Goal: Task Accomplishment & Management: Use online tool/utility

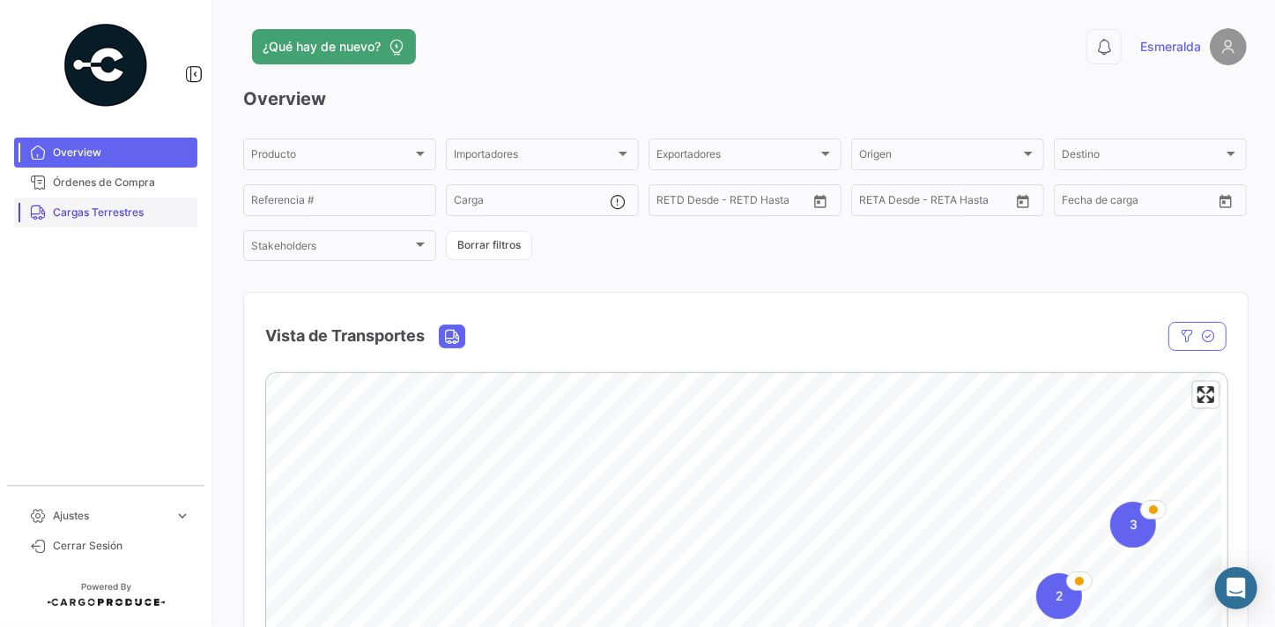
click at [101, 216] on span "Cargas Terrestres" at bounding box center [122, 212] width 138 height 16
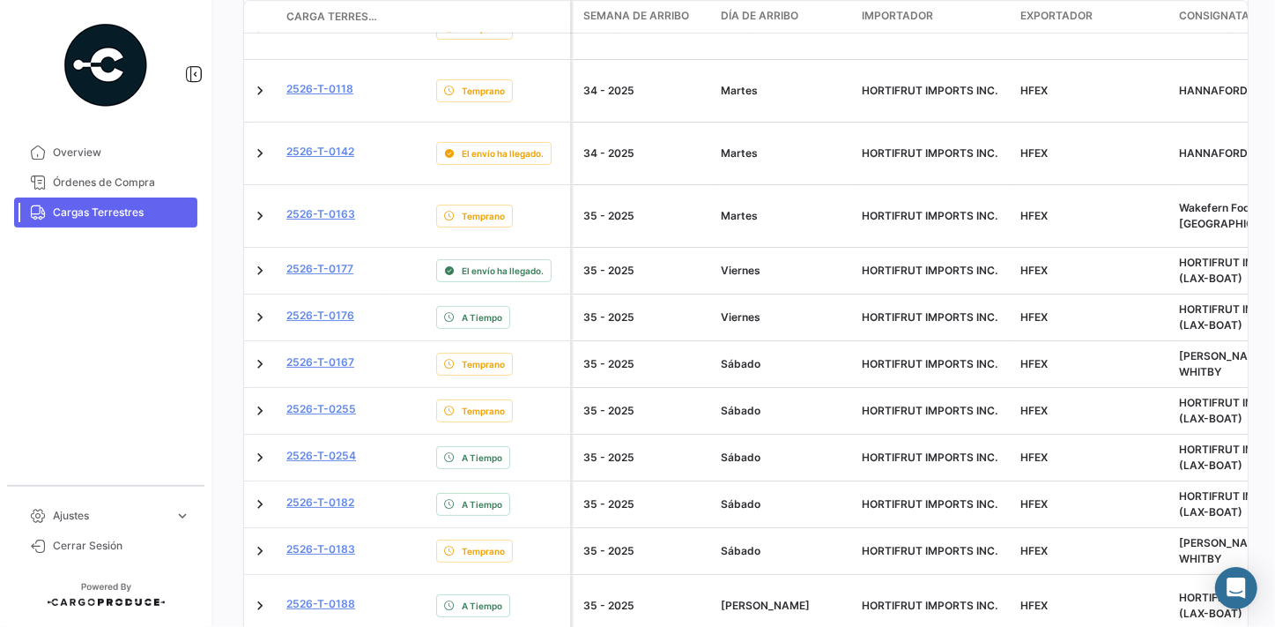
scroll to position [961, 0]
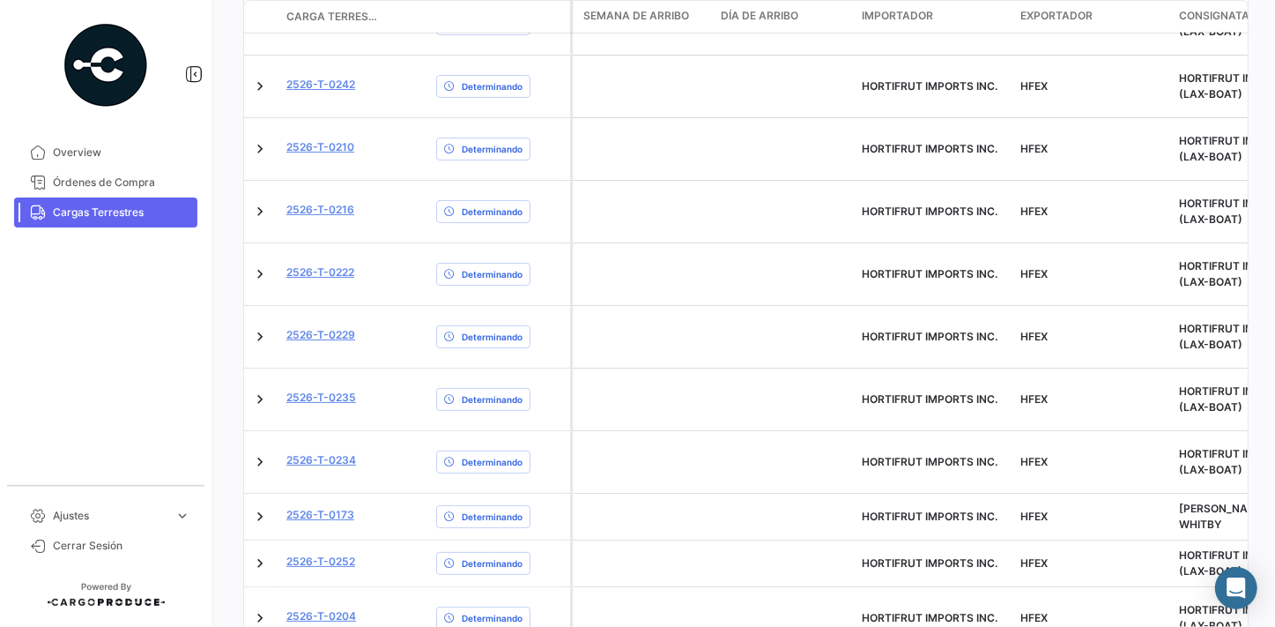
scroll to position [278, 0]
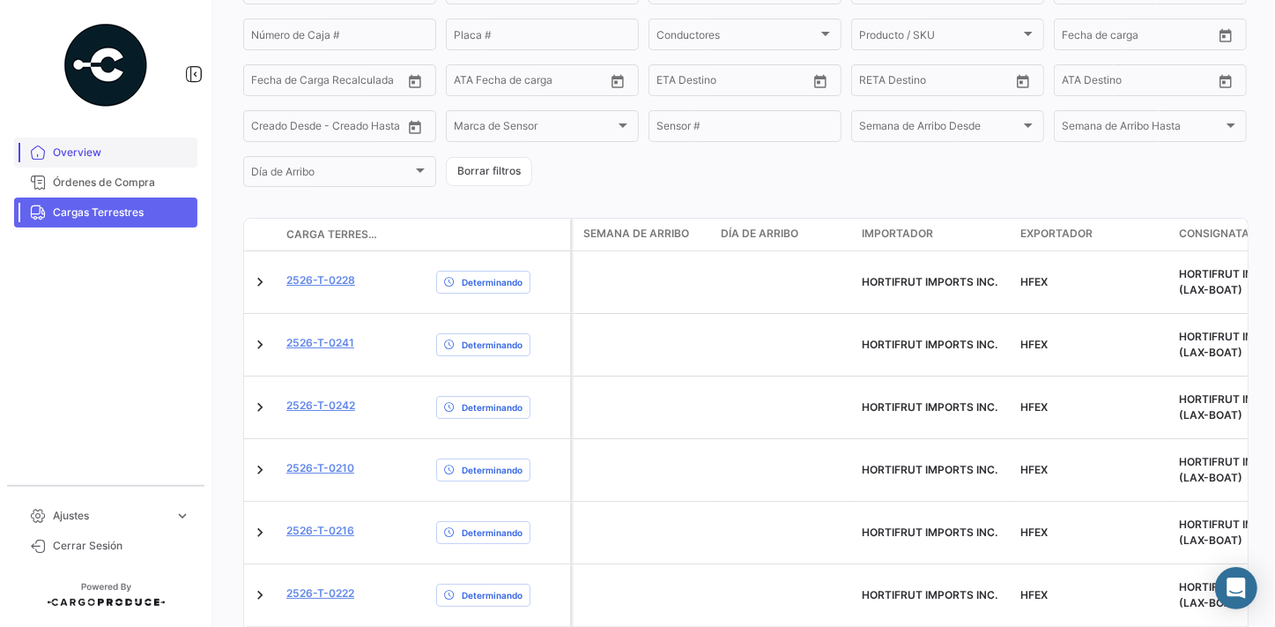
click at [100, 150] on span "Overview" at bounding box center [122, 153] width 138 height 16
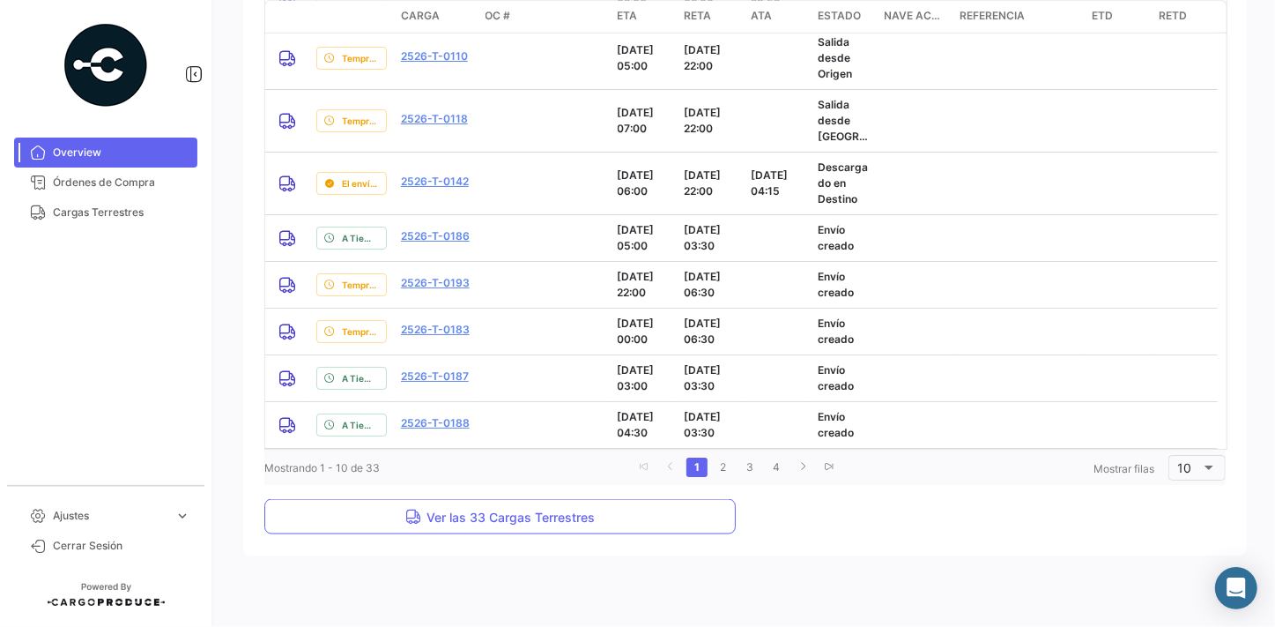
scroll to position [1607, 0]
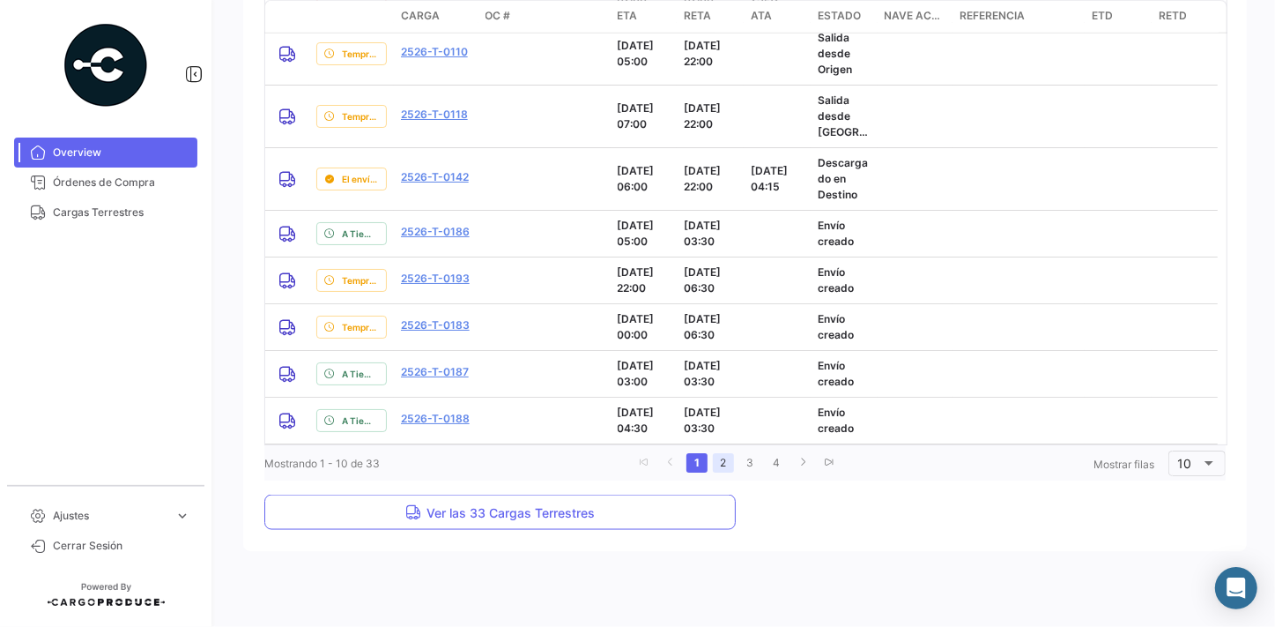
click at [721, 462] on link "2" at bounding box center [723, 462] width 21 height 19
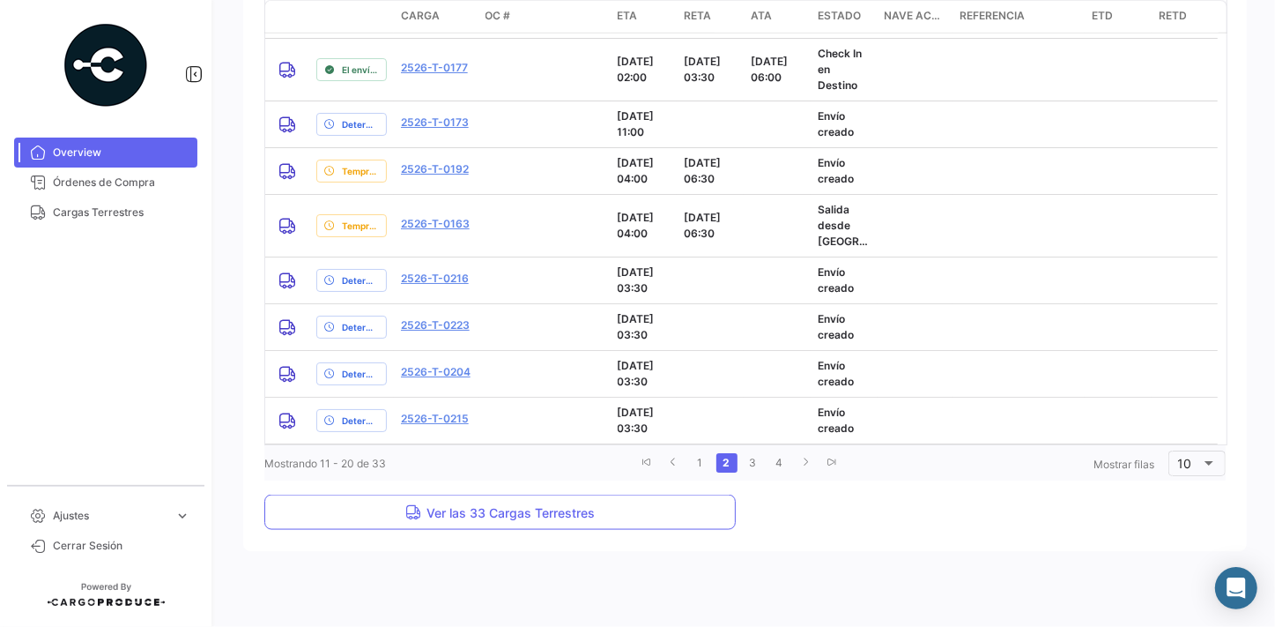
scroll to position [1415, 0]
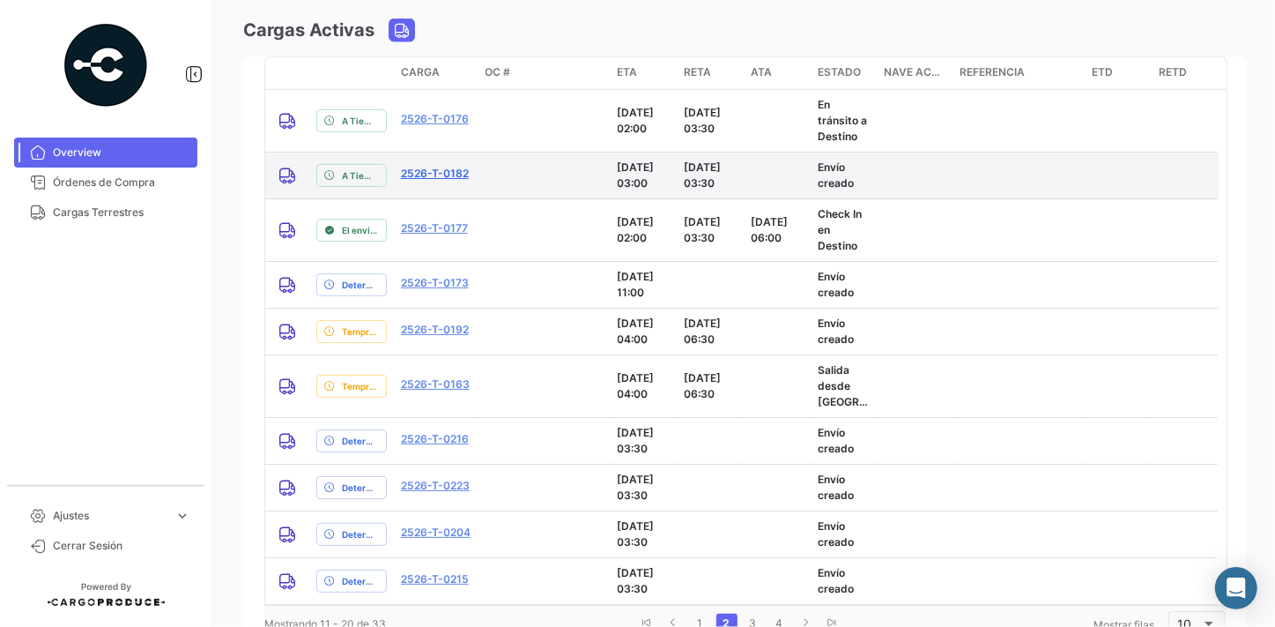
click at [430, 175] on link "2526-T-0182" at bounding box center [435, 174] width 68 height 16
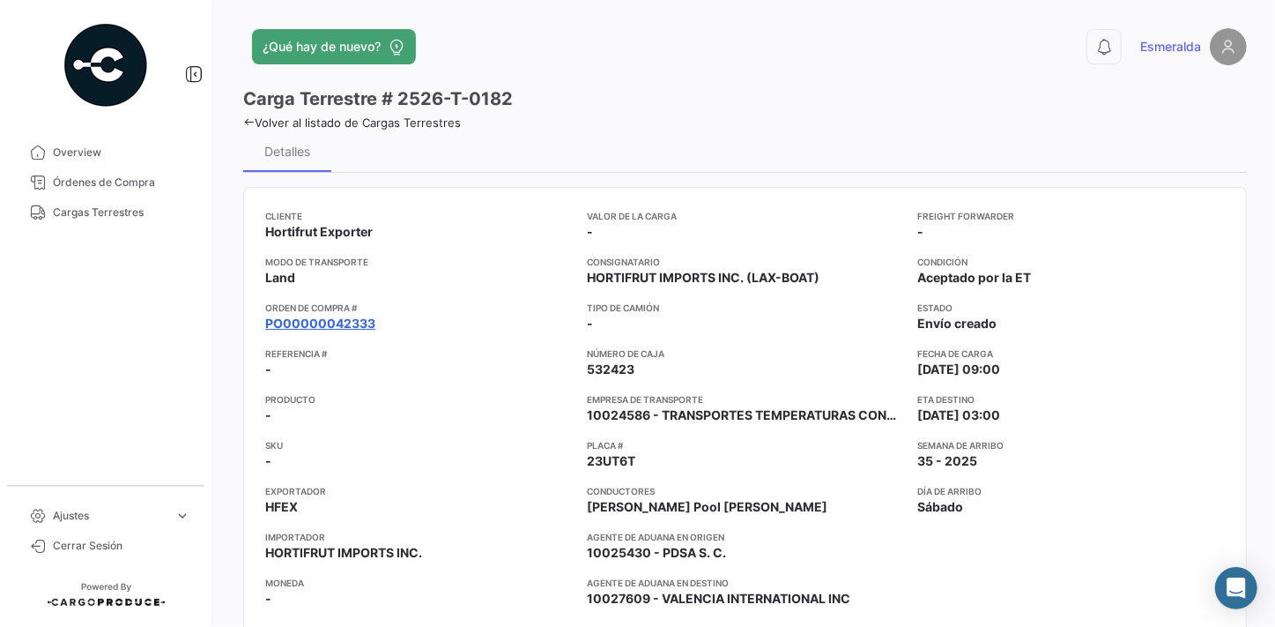
click at [324, 318] on link "PO00000042333" at bounding box center [320, 324] width 110 height 18
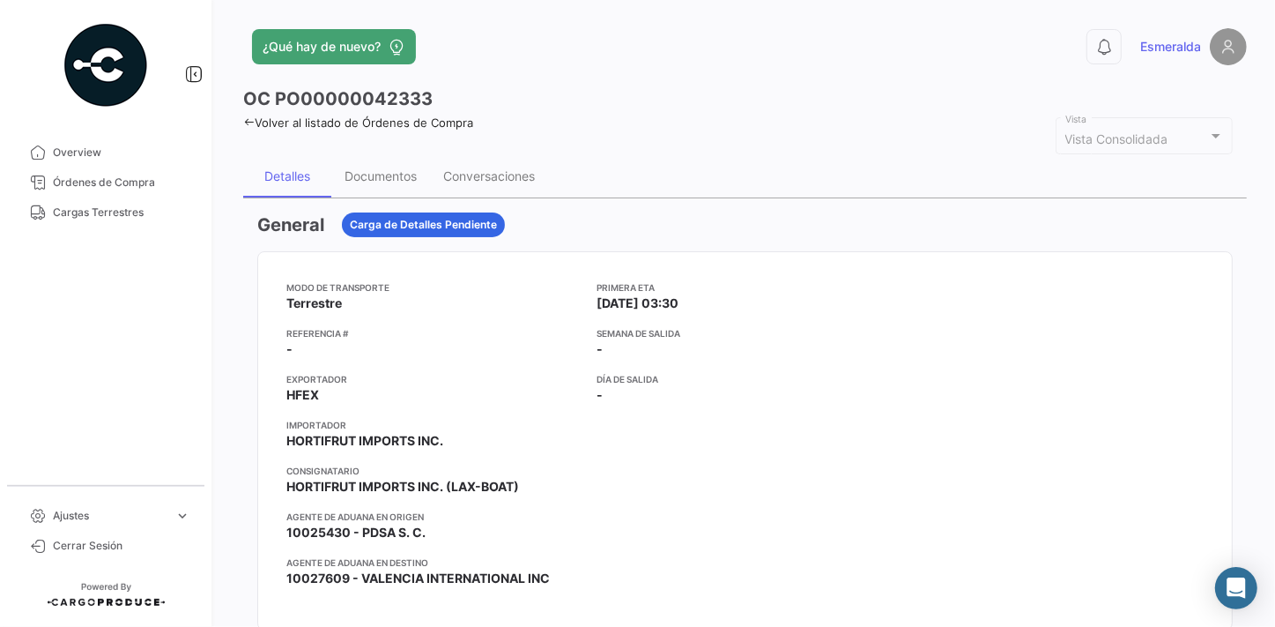
scroll to position [79, 0]
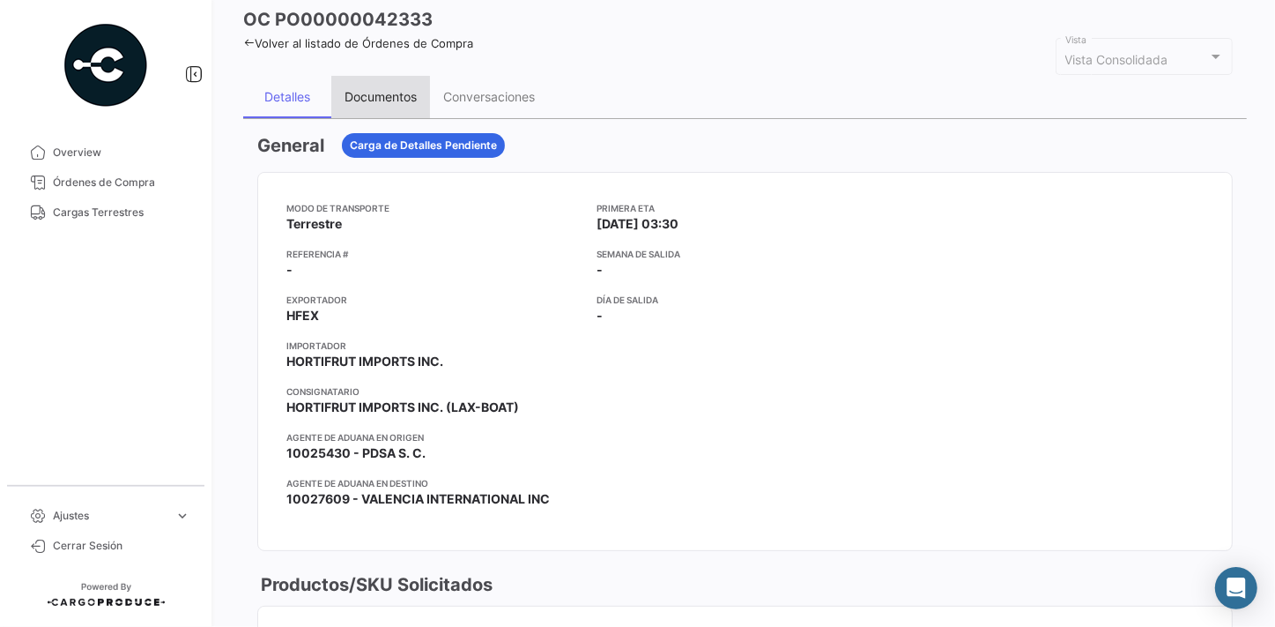
click at [378, 95] on div "Documentos" at bounding box center [381, 96] width 72 height 15
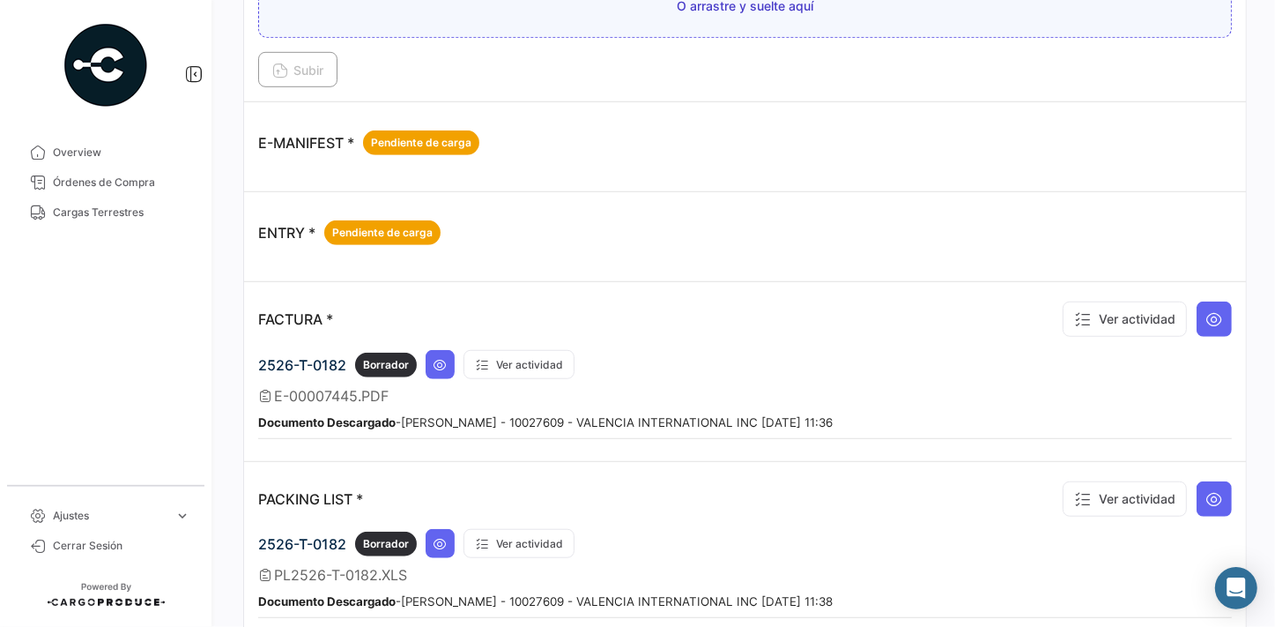
scroll to position [961, 0]
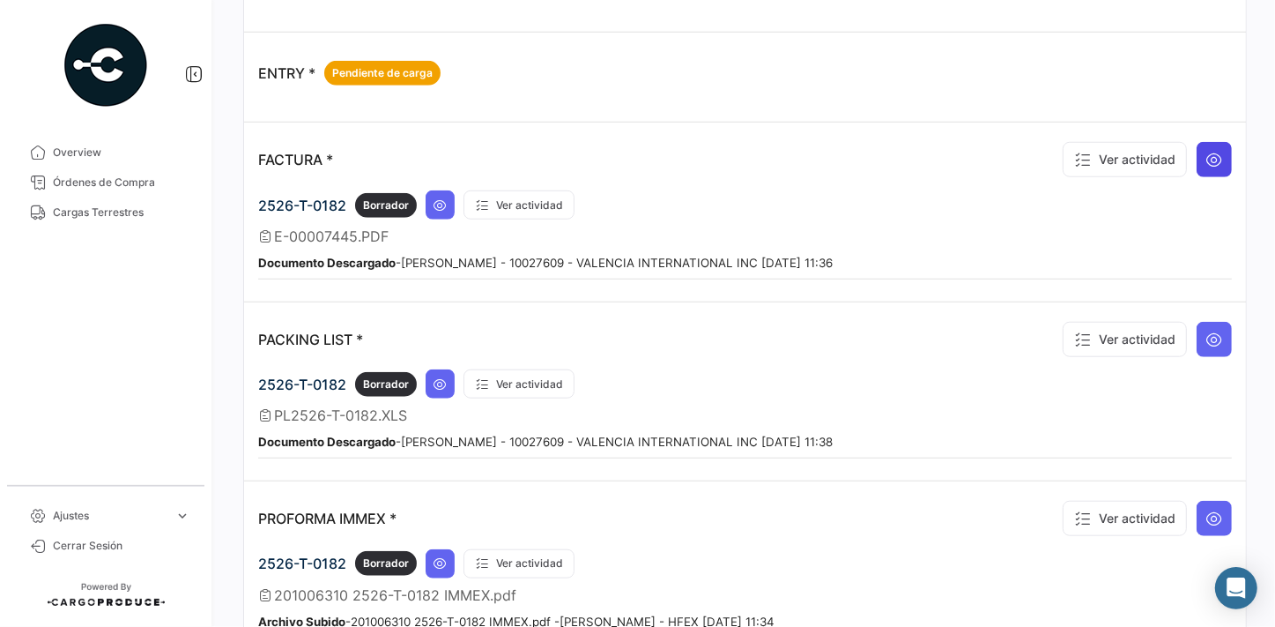
click at [1206, 152] on icon at bounding box center [1215, 160] width 18 height 18
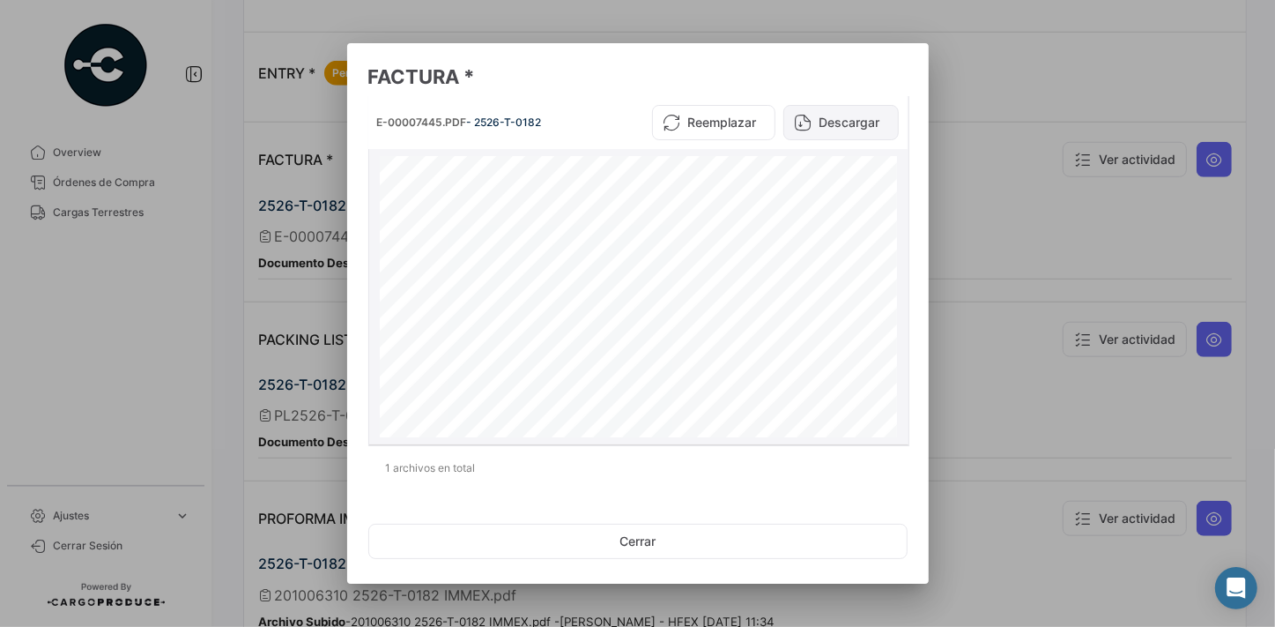
click at [845, 125] on button "Descargar" at bounding box center [841, 122] width 115 height 35
click at [670, 546] on button "Cerrar" at bounding box center [637, 541] width 539 height 35
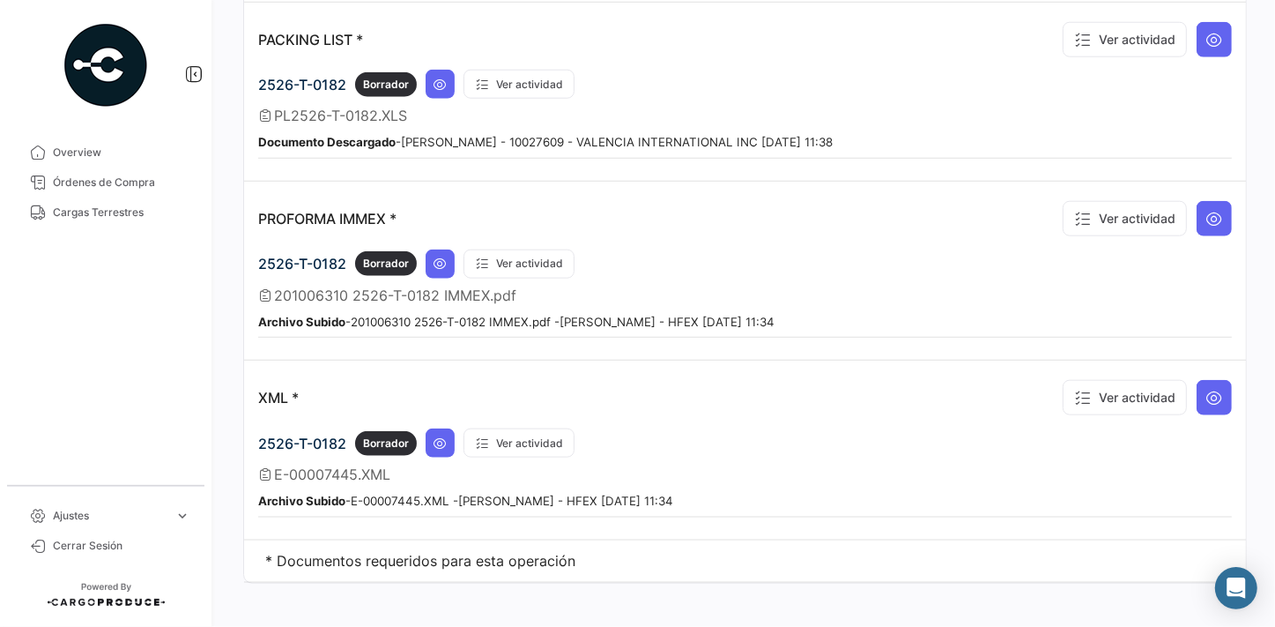
scroll to position [1260, 0]
click at [1210, 210] on icon at bounding box center [1215, 219] width 18 height 18
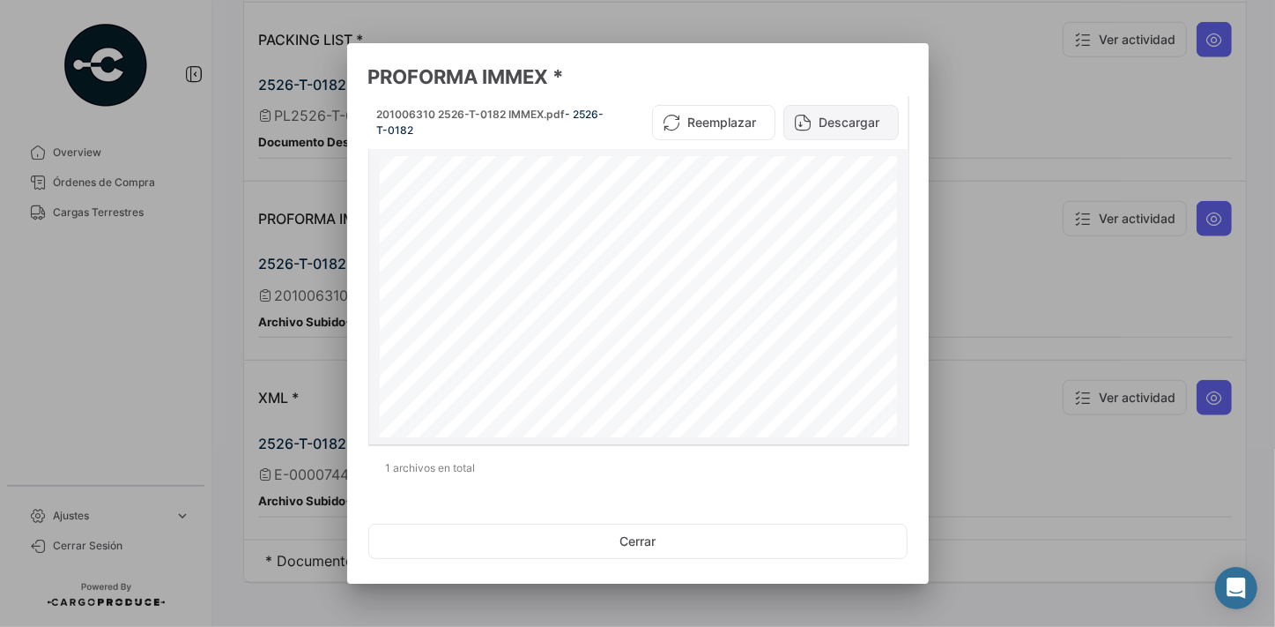
click at [827, 119] on button "Descargar" at bounding box center [841, 122] width 115 height 35
click at [714, 544] on button "Cerrar" at bounding box center [637, 541] width 539 height 35
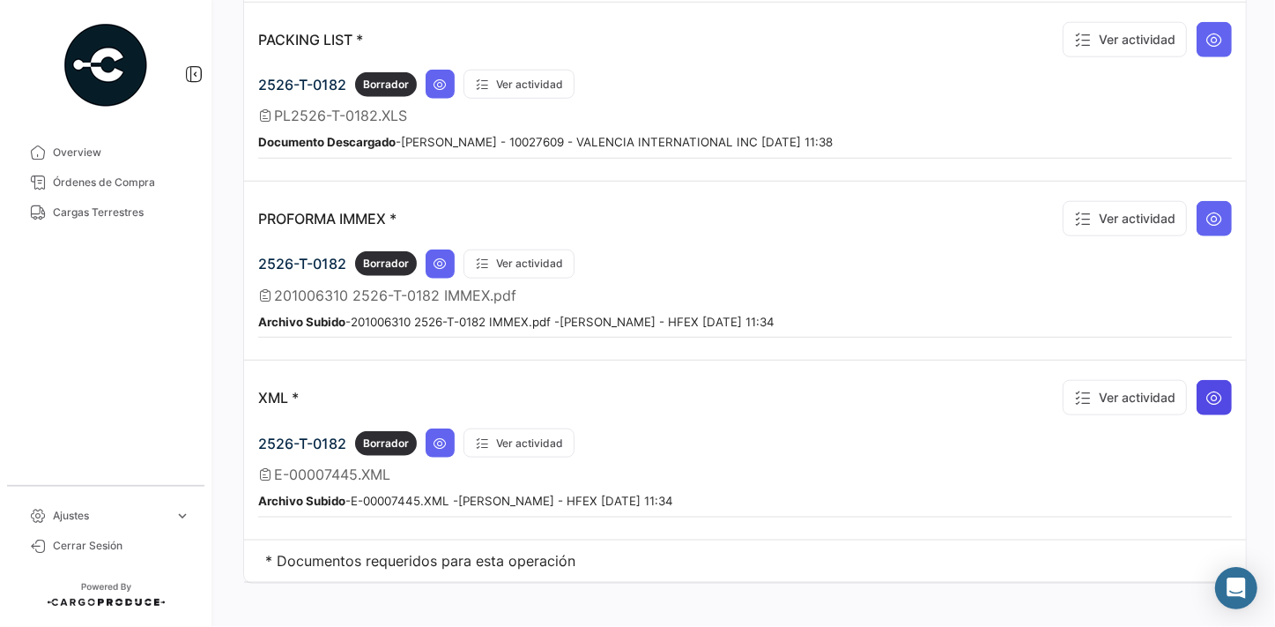
click at [1206, 389] on icon at bounding box center [1215, 398] width 18 height 18
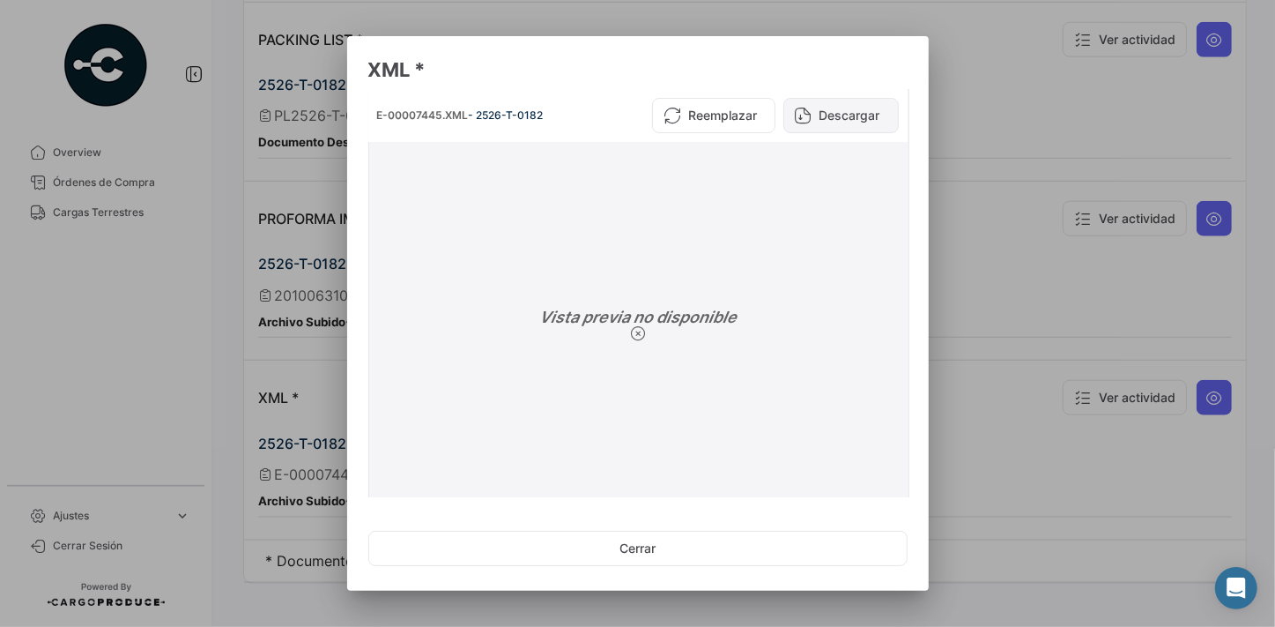
click at [817, 106] on button "Descargar" at bounding box center [841, 115] width 115 height 35
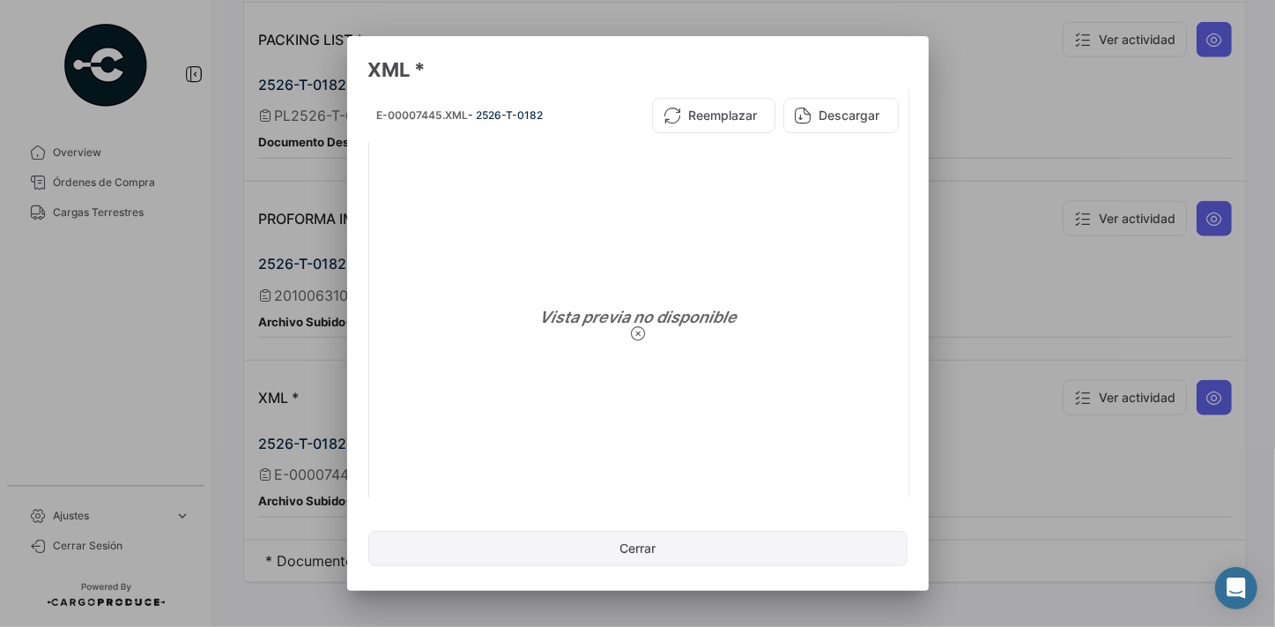
click at [636, 550] on button "Cerrar" at bounding box center [637, 548] width 539 height 35
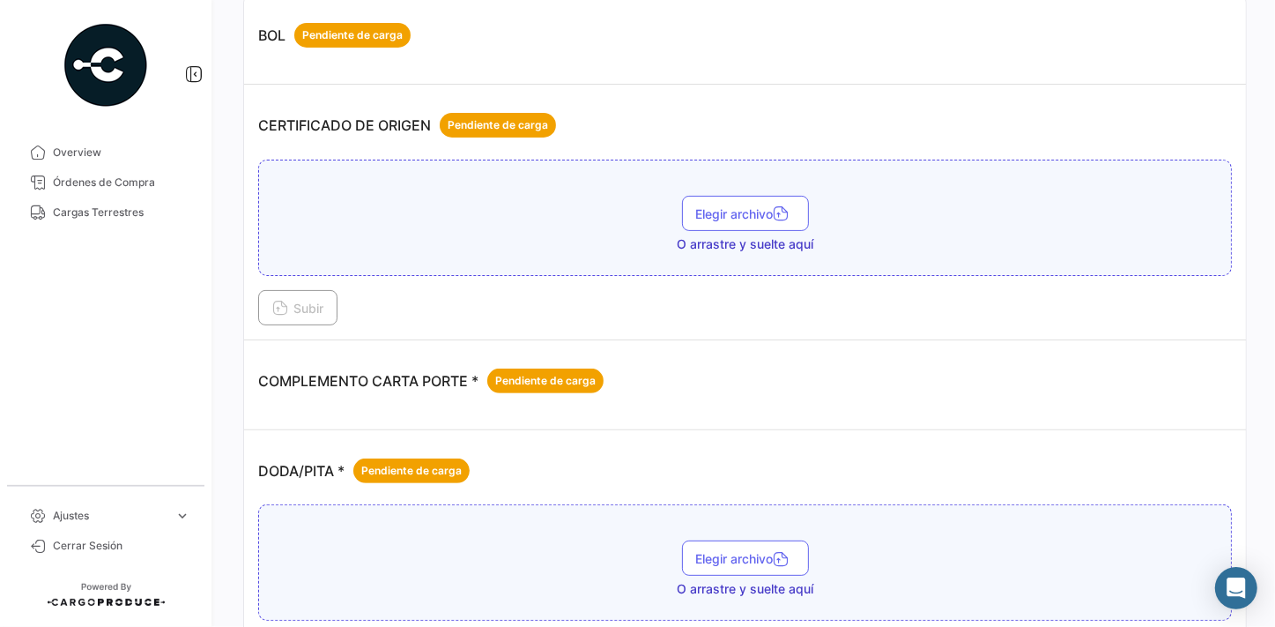
scroll to position [0, 0]
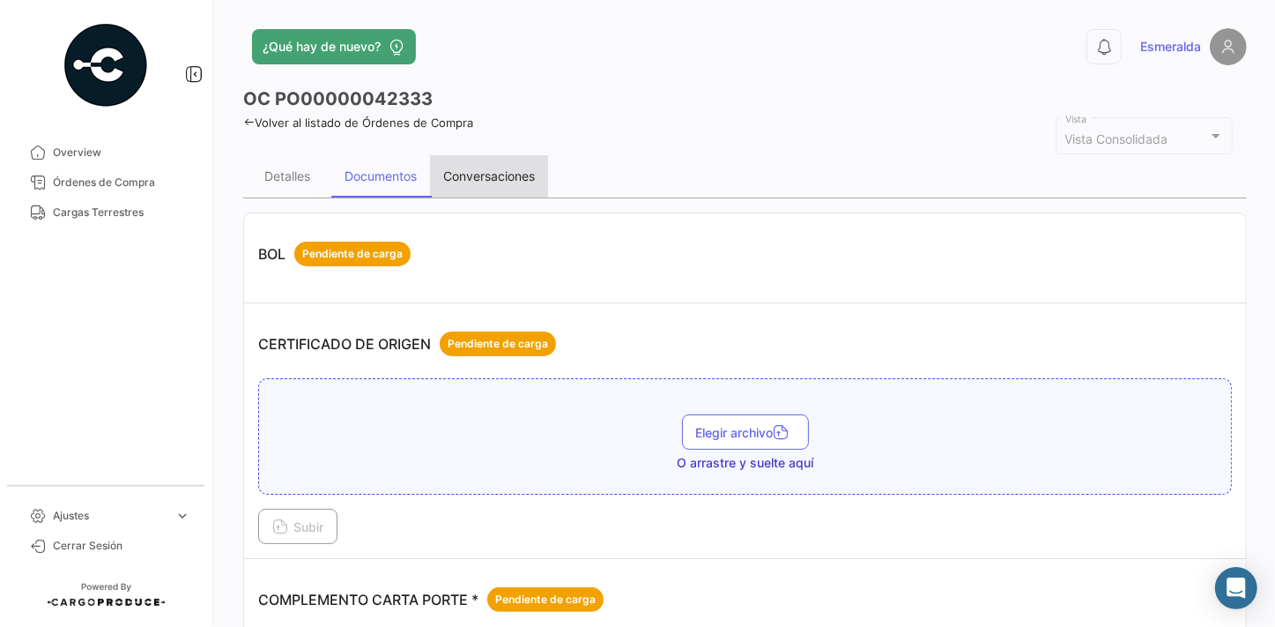
click at [489, 179] on div "Conversaciones" at bounding box center [489, 175] width 92 height 15
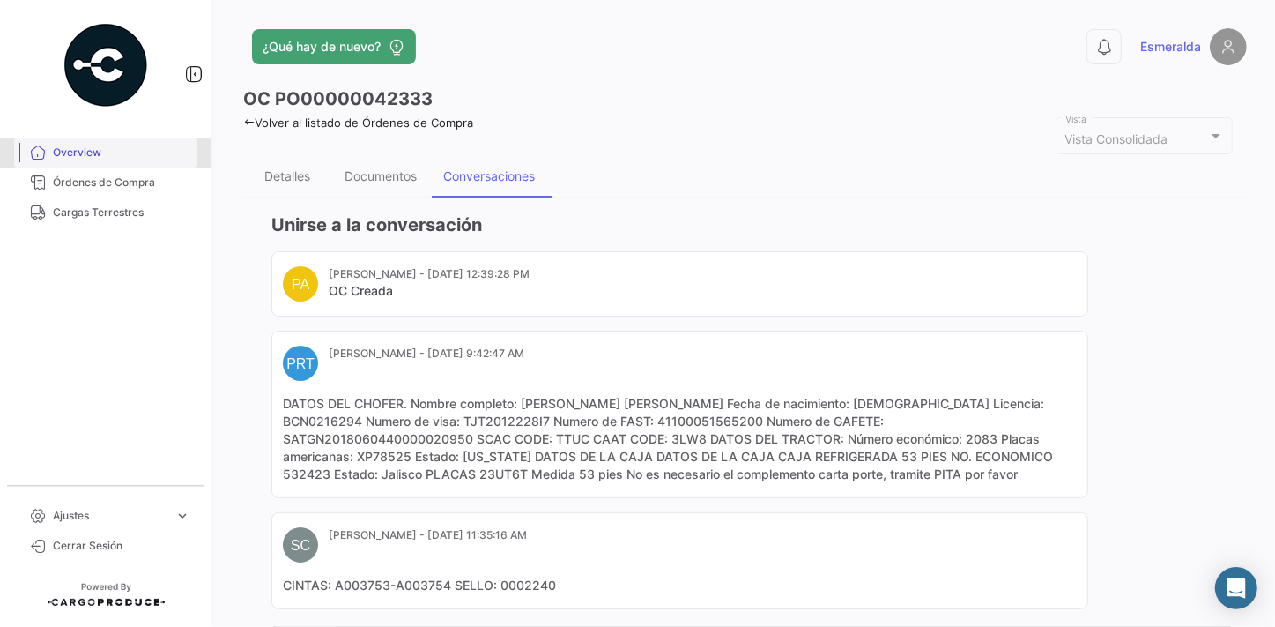
click at [86, 150] on span "Overview" at bounding box center [122, 153] width 138 height 16
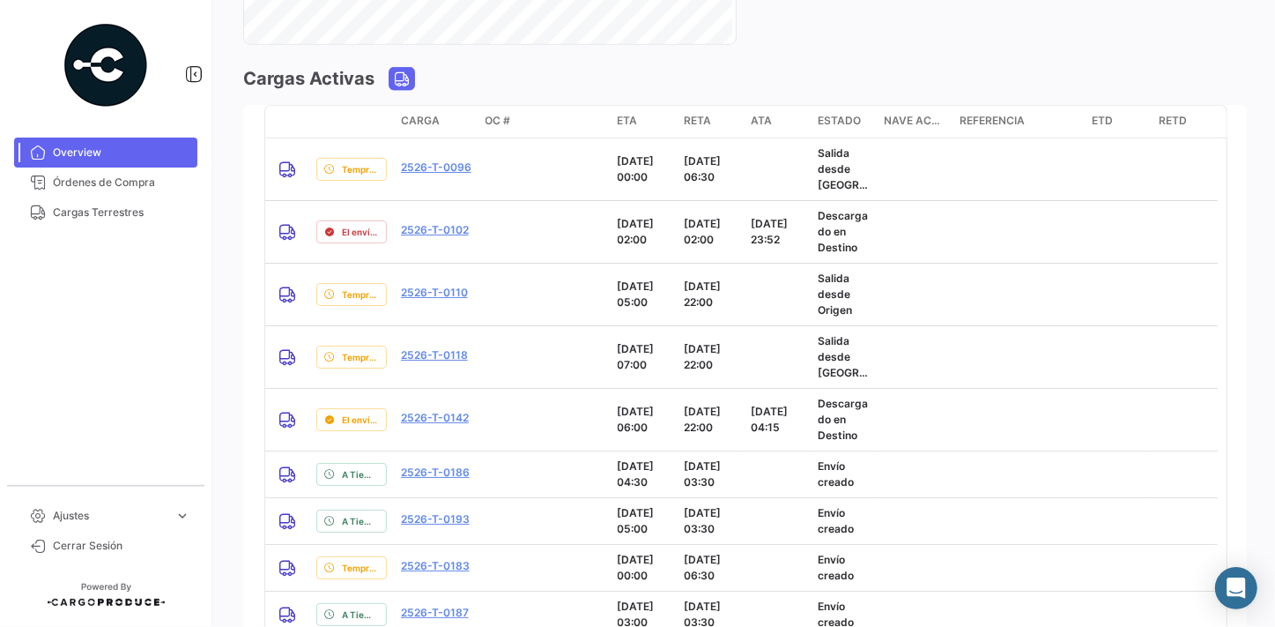
scroll to position [1607, 0]
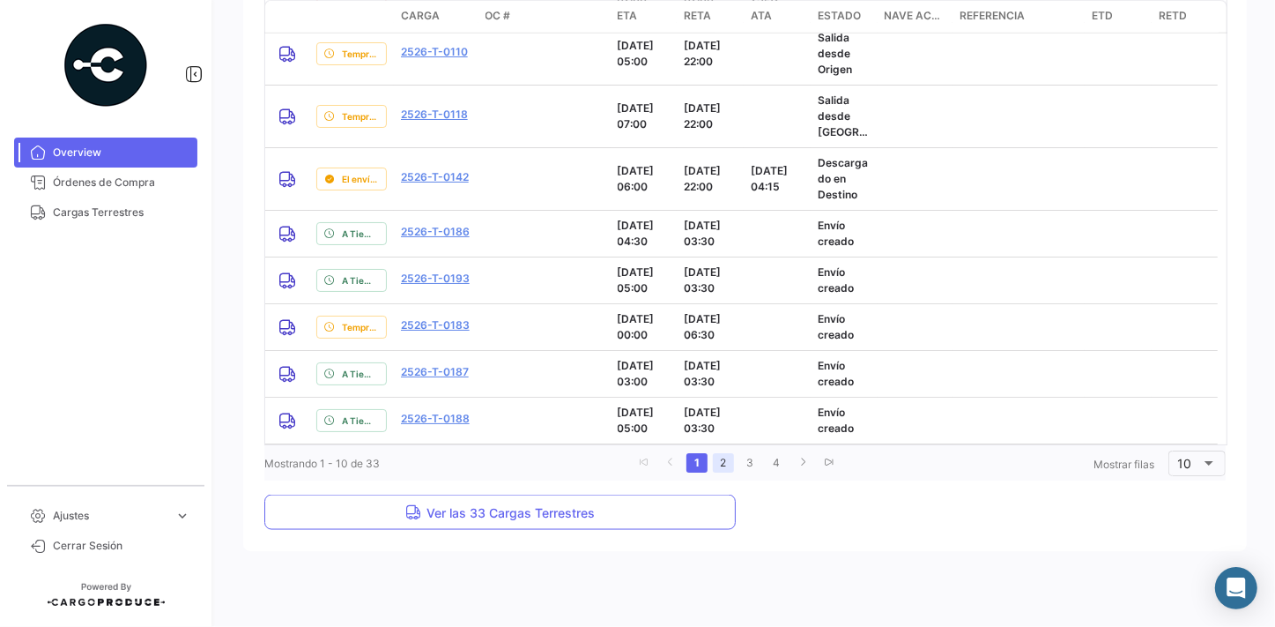
click at [722, 465] on link "2" at bounding box center [723, 462] width 21 height 19
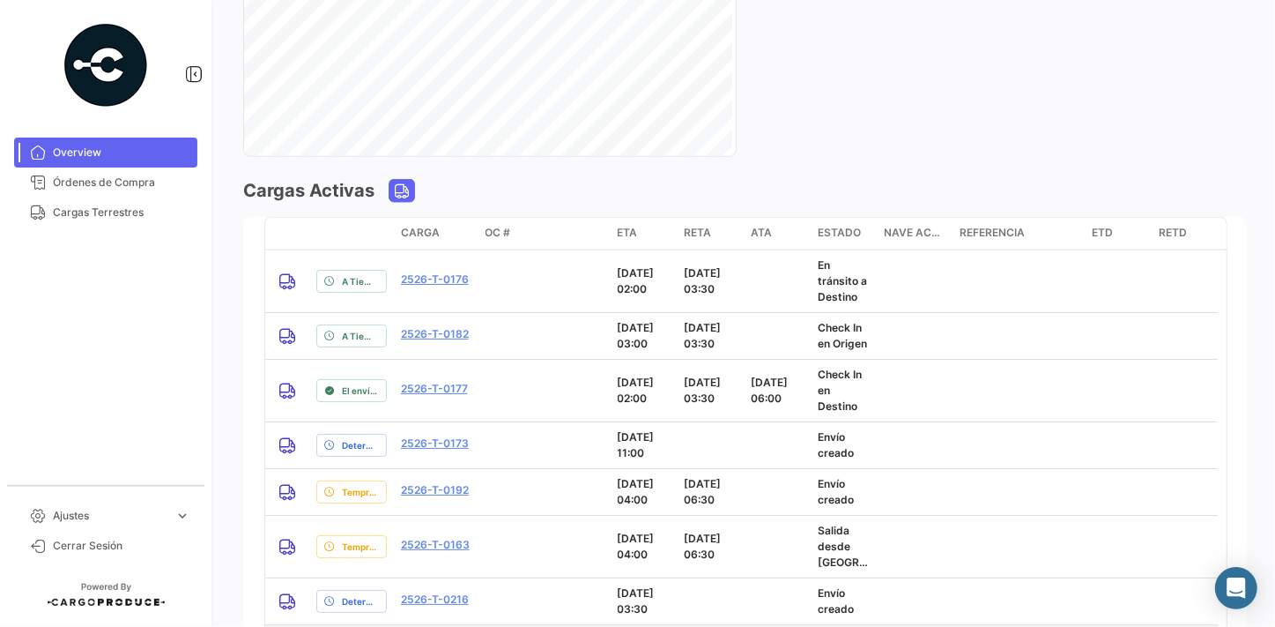
scroll to position [1495, 0]
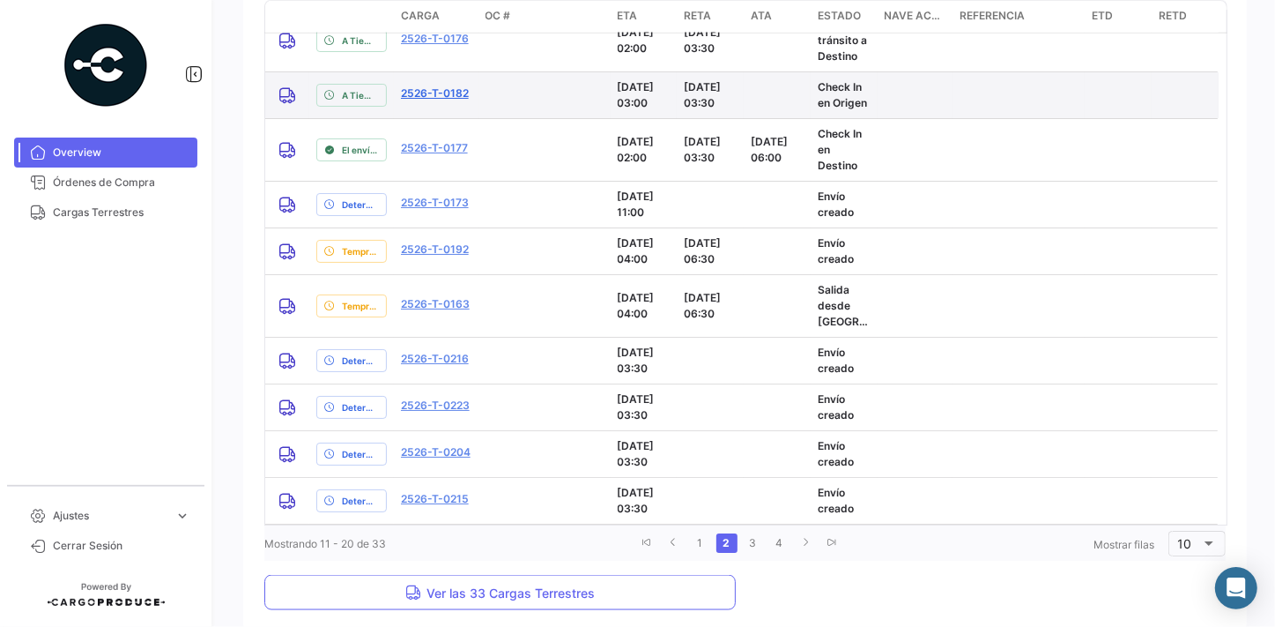
click at [428, 92] on link "2526-T-0182" at bounding box center [435, 93] width 68 height 16
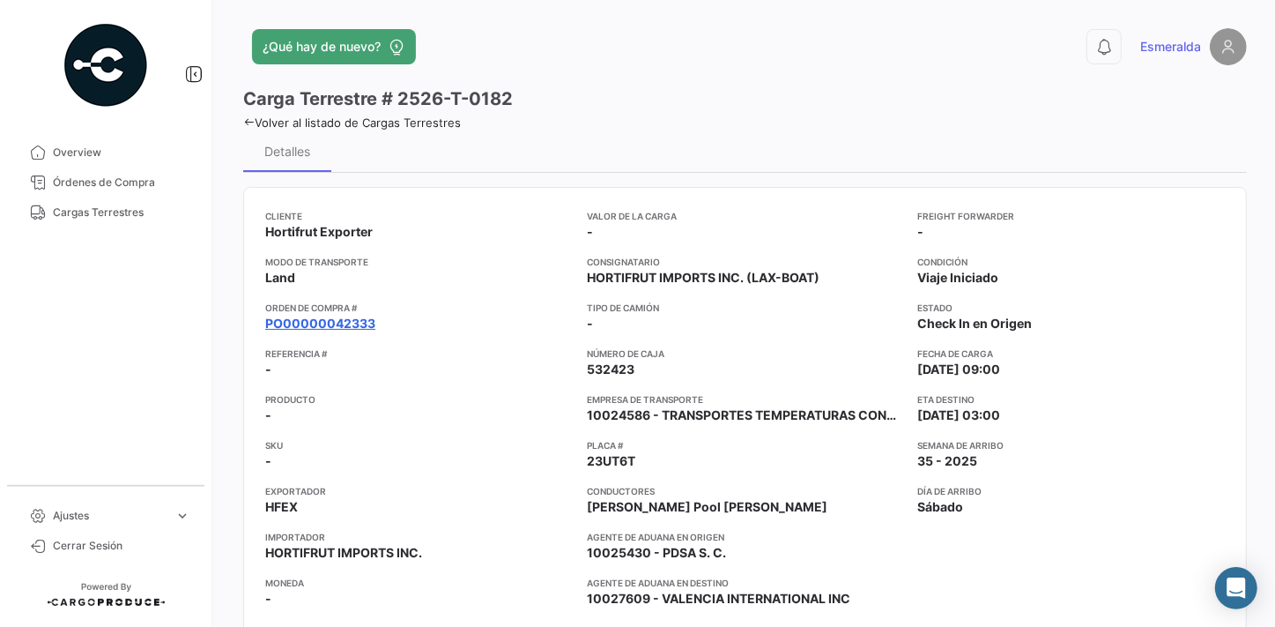
click at [304, 322] on link "PO00000042333" at bounding box center [320, 324] width 110 height 18
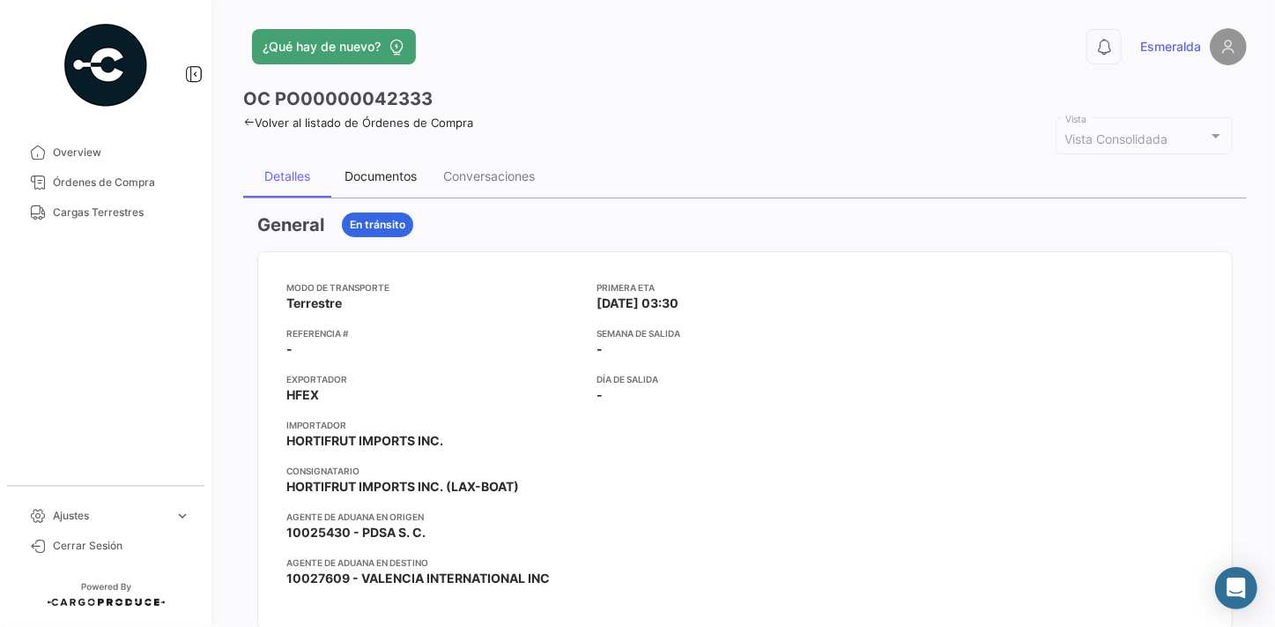
click at [374, 179] on div "Documentos" at bounding box center [381, 175] width 72 height 15
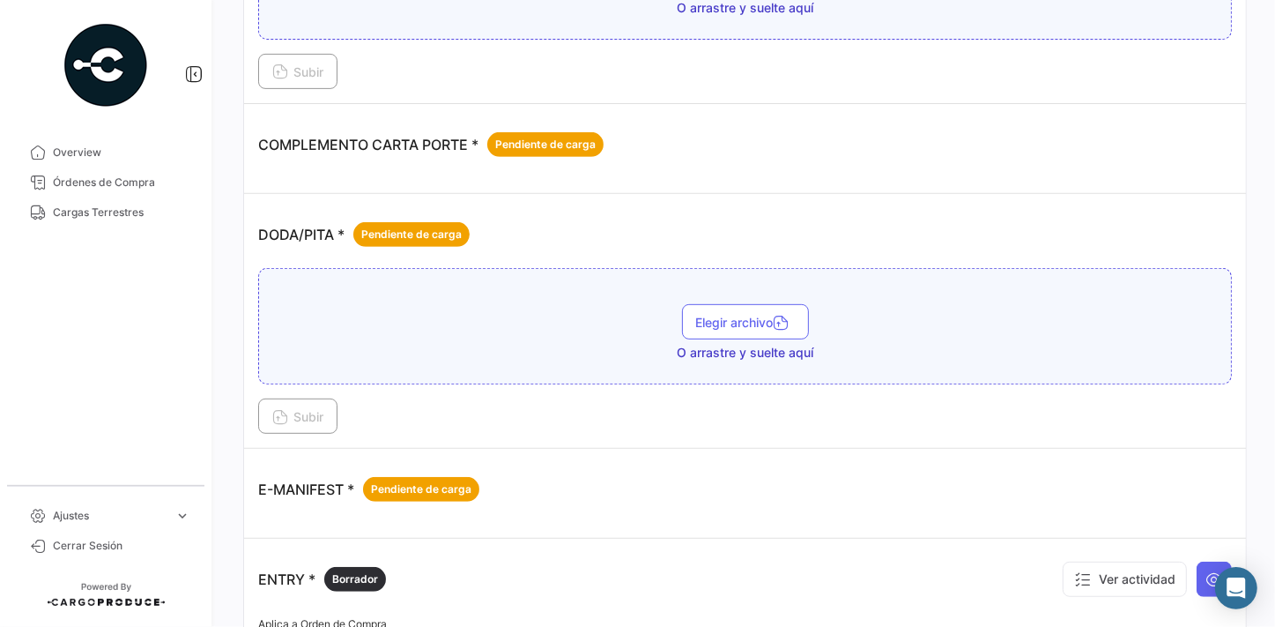
scroll to position [855, 0]
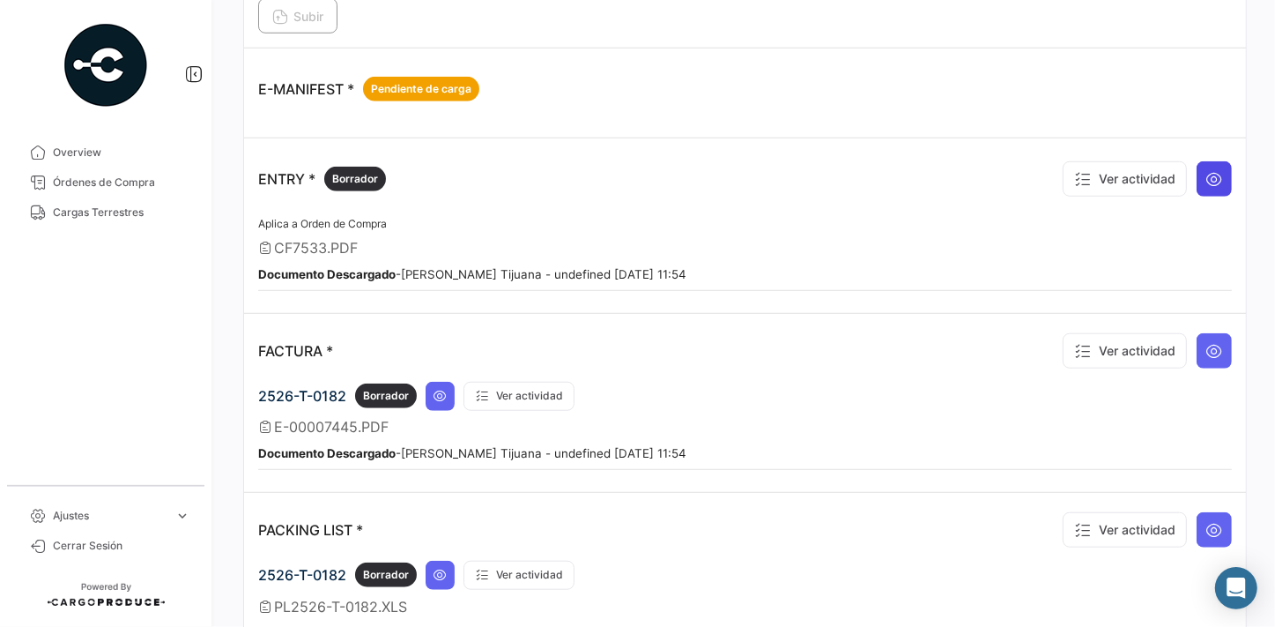
click at [1206, 175] on icon at bounding box center [1215, 179] width 18 height 18
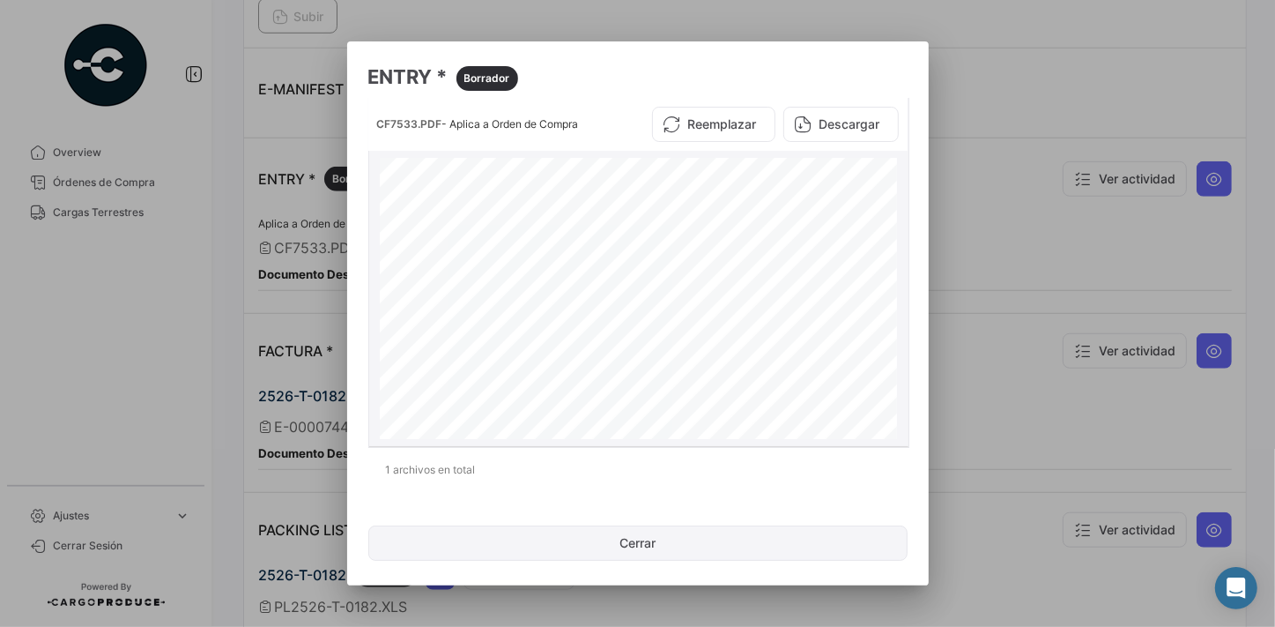
click at [657, 546] on button "Cerrar" at bounding box center [637, 542] width 539 height 35
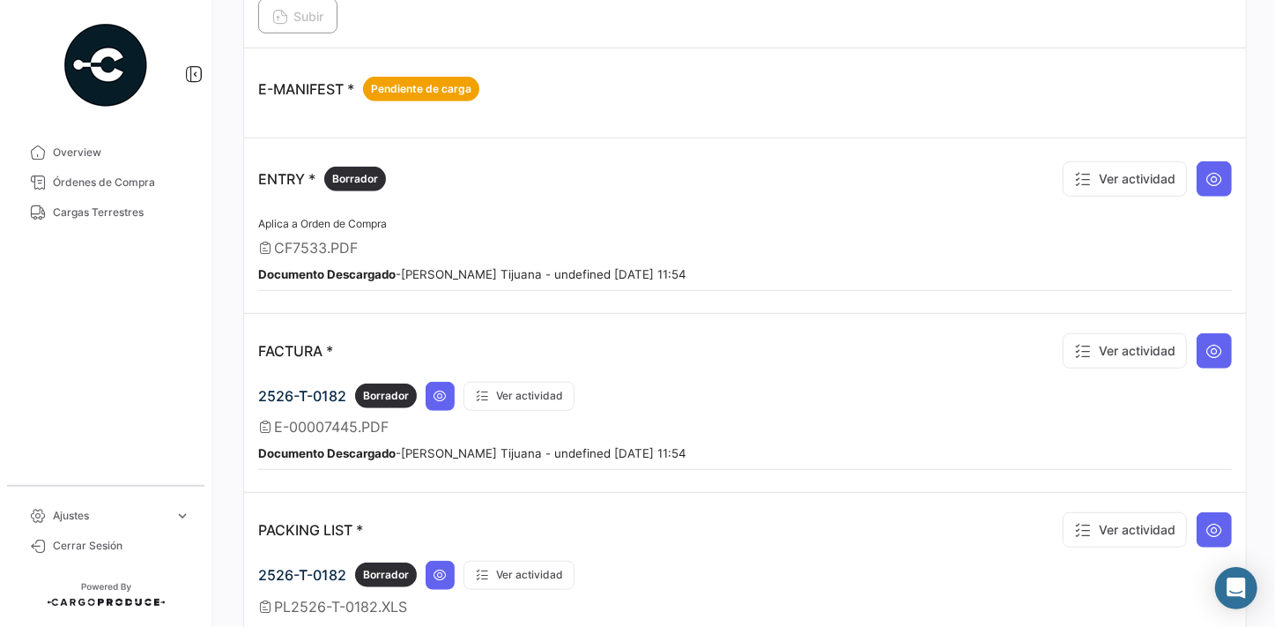
scroll to position [375, 0]
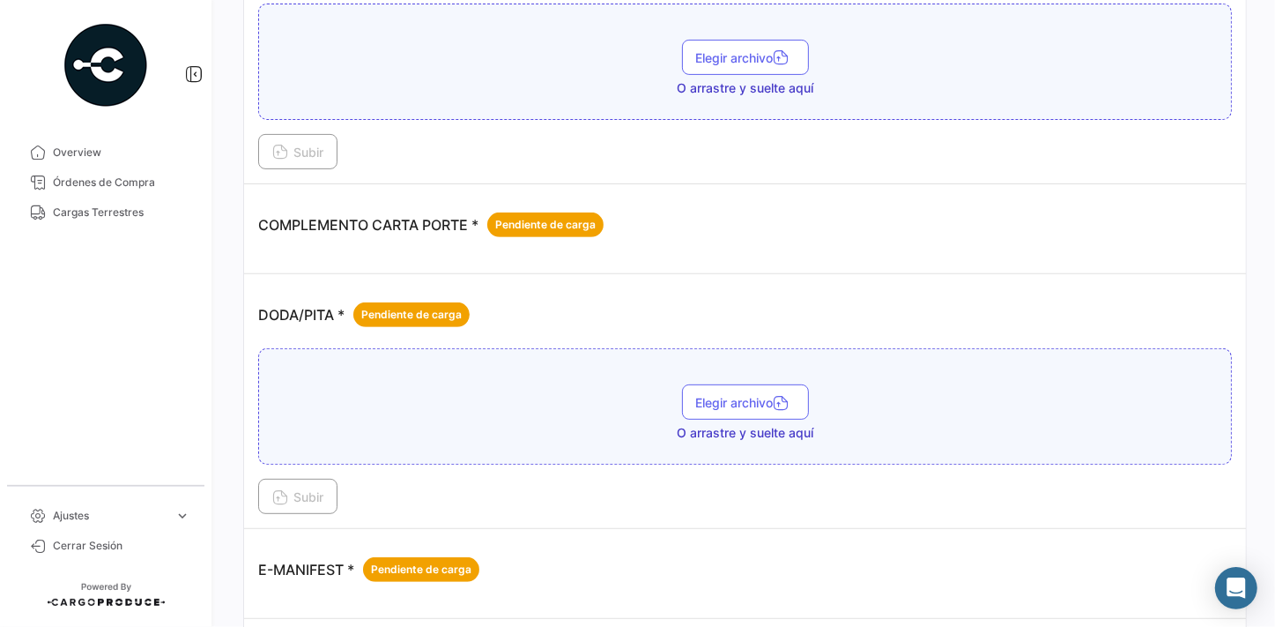
drag, startPoint x: 837, startPoint y: 243, endPoint x: 835, endPoint y: 268, distance: 24.8
click at [837, 243] on div "COMPLEMENTO CARTA PORTE * Pendiente de carga" at bounding box center [745, 224] width 974 height 53
click at [714, 411] on button "Elegir archivo" at bounding box center [745, 401] width 127 height 35
click at [317, 493] on span "Subir" at bounding box center [297, 496] width 51 height 15
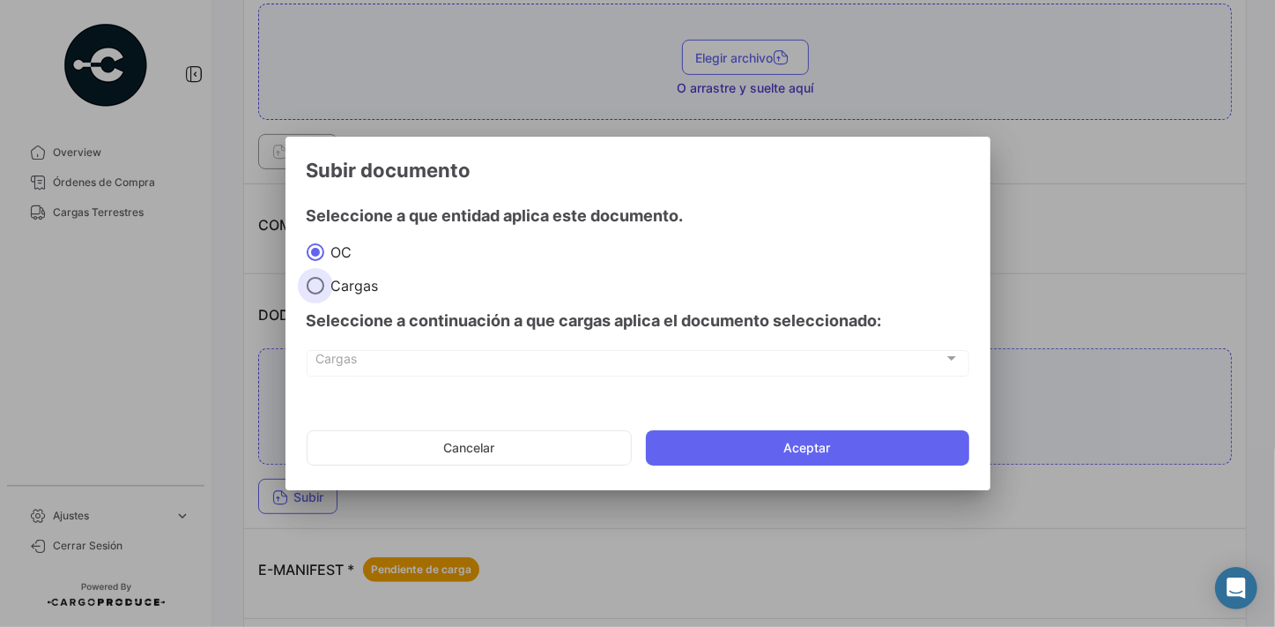
click at [352, 289] on span "Cargas" at bounding box center [351, 286] width 55 height 18
click at [324, 289] on input "Cargas" at bounding box center [316, 286] width 18 height 18
radio input "true"
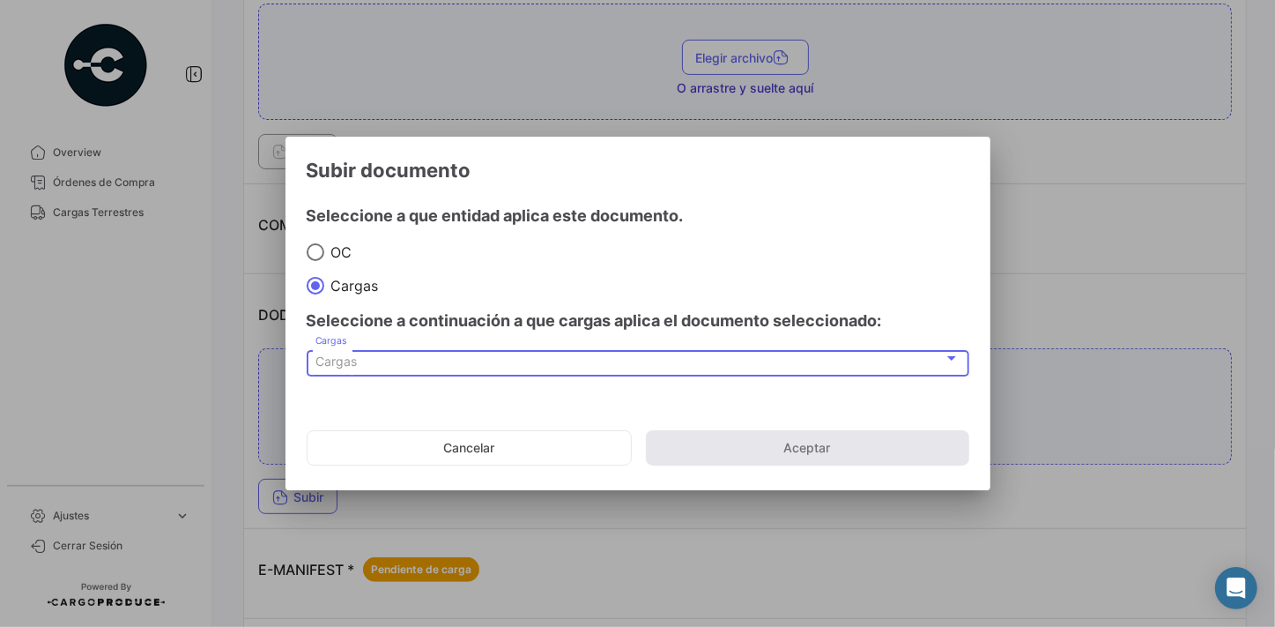
click at [546, 359] on div "Cargas" at bounding box center [630, 361] width 628 height 15
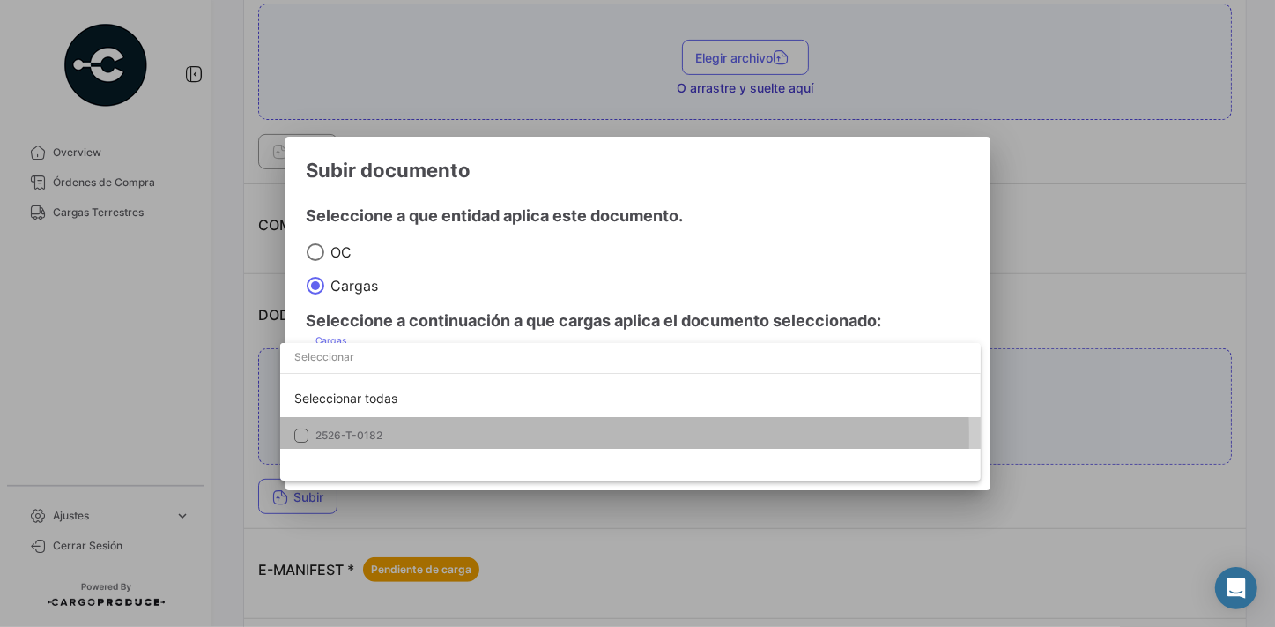
click at [346, 437] on span "2526-T-0182" at bounding box center [349, 434] width 67 height 13
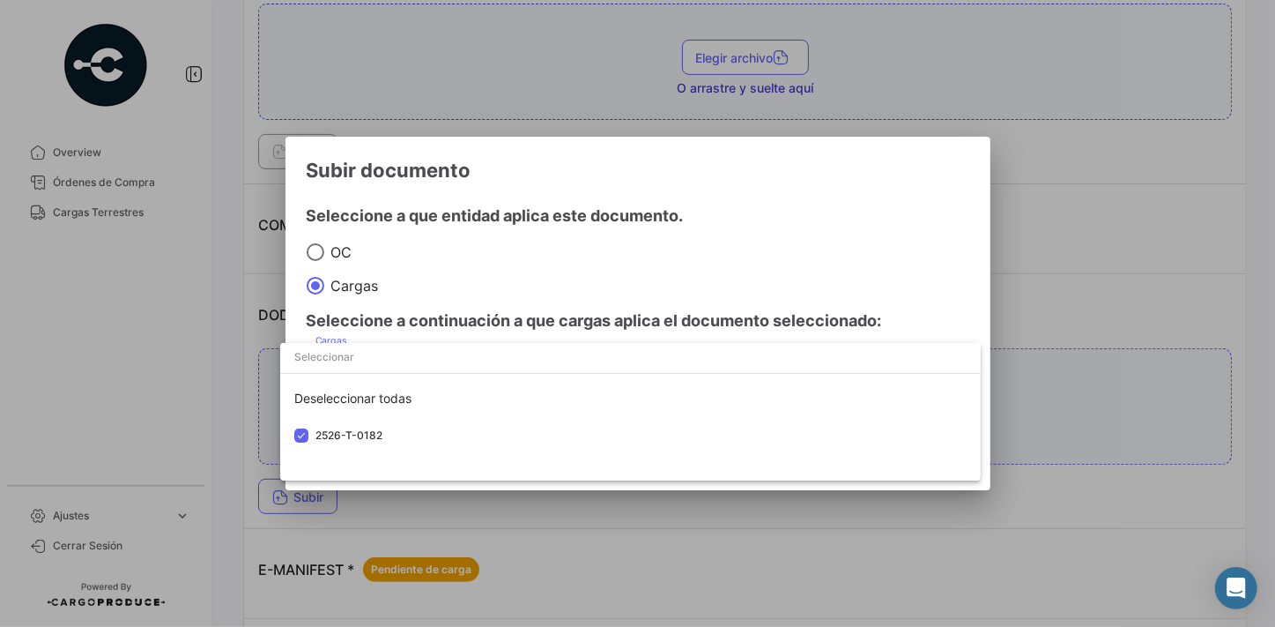
click at [845, 194] on div at bounding box center [637, 313] width 1275 height 627
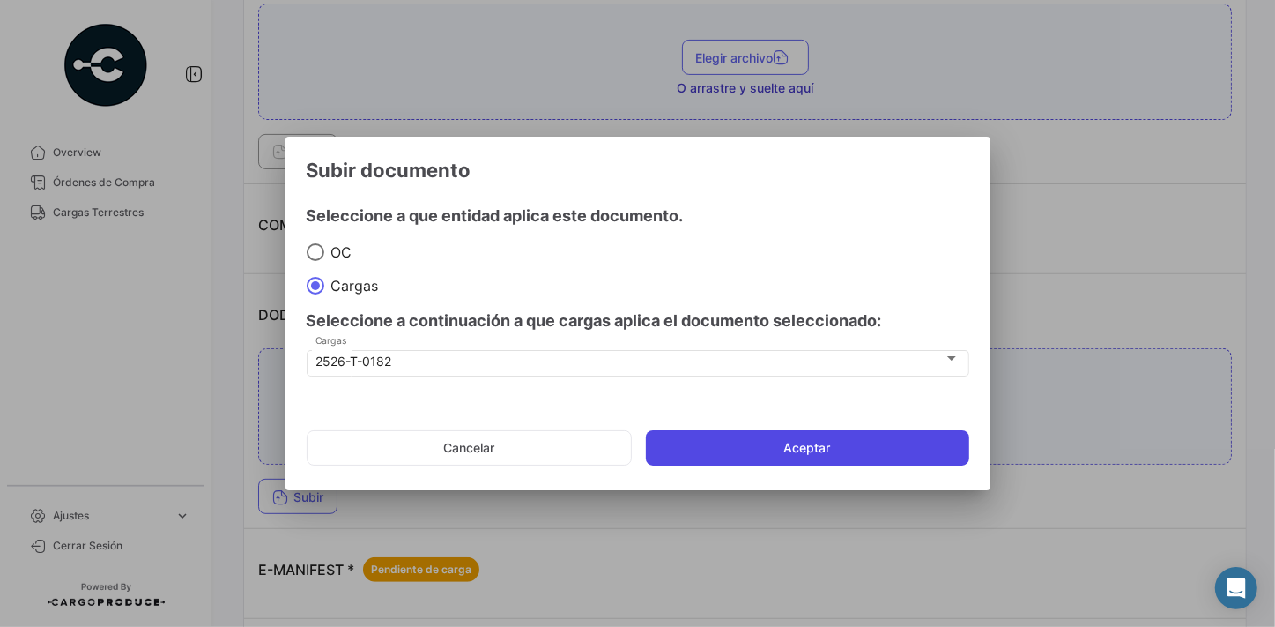
click at [810, 445] on button "Aceptar" at bounding box center [807, 447] width 323 height 35
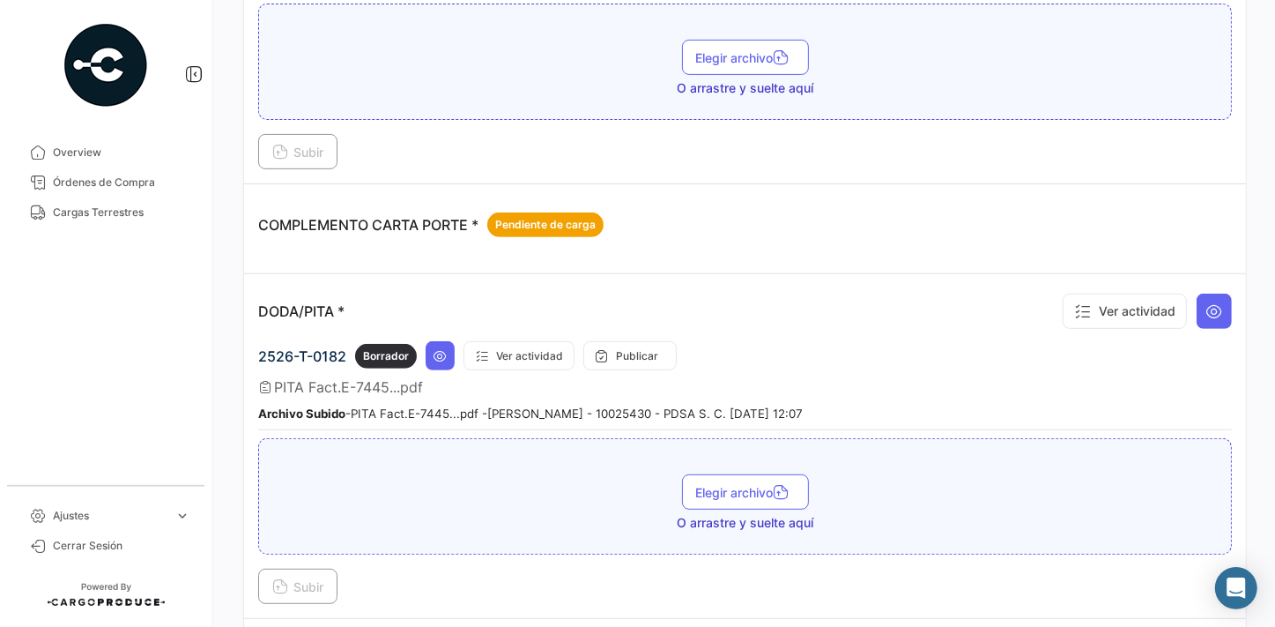
scroll to position [535, 0]
